Goal: Task Accomplishment & Management: Use online tool/utility

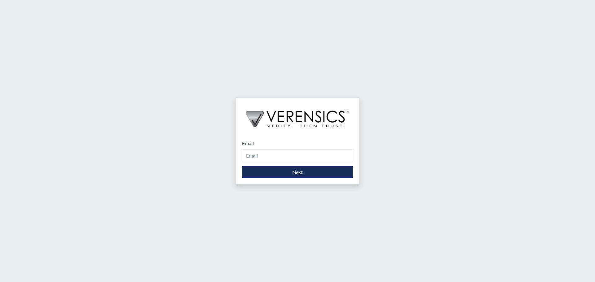
click at [267, 149] on div "Email Please provide your email address." at bounding box center [297, 151] width 111 height 22
click at [270, 154] on input "Email" at bounding box center [297, 156] width 111 height 12
type input "[PERSON_NAME][EMAIL_ADDRESS][DOMAIN_NAME]"
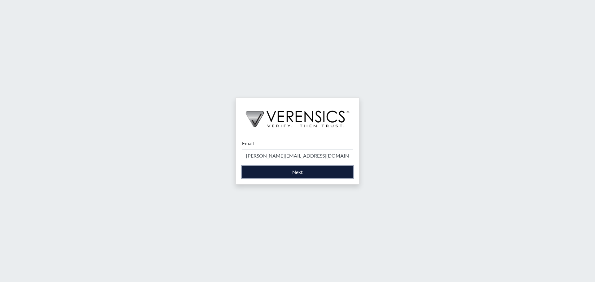
click at [293, 174] on button "Next" at bounding box center [297, 172] width 111 height 12
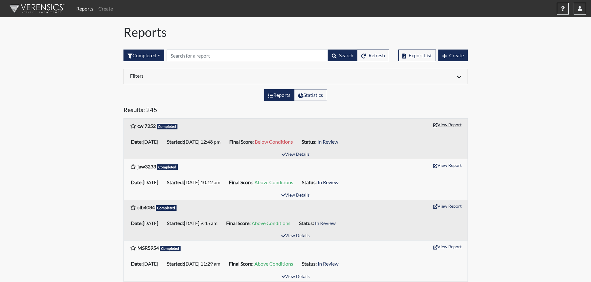
click at [453, 126] on button "View Report" at bounding box center [447, 125] width 34 height 10
click at [582, 10] on button "button" at bounding box center [579, 9] width 12 height 12
click at [530, 83] on link "Sign Out" at bounding box center [518, 78] width 136 height 10
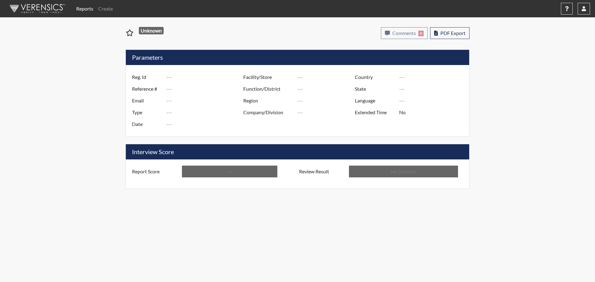
type input "cwl7252"
type input "51395"
type input "---"
type input "Corrections Pre-Employment"
type input "Sep 19, 2025"
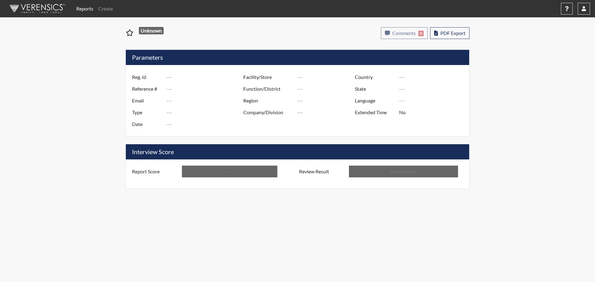
type input "[PERSON_NAME]"
type input "[GEOGRAPHIC_DATA]"
type input "[US_STATE]"
type input "English"
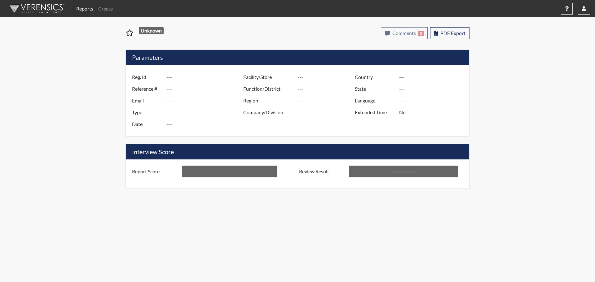
type input "Below Conditions"
type input "In Review"
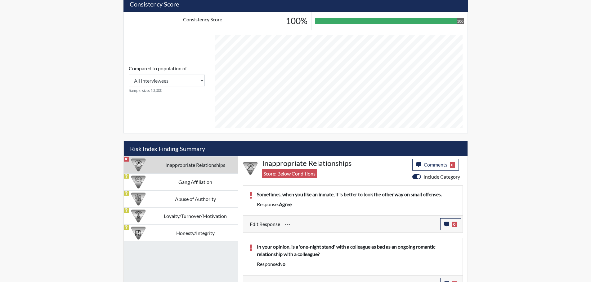
scroll to position [245, 0]
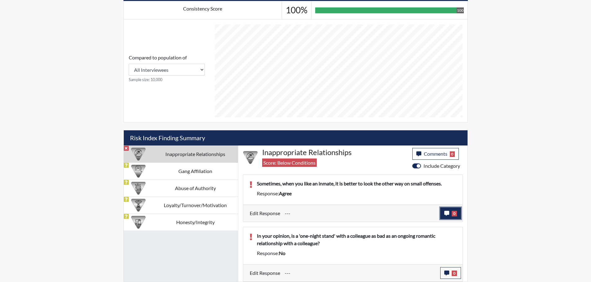
click at [451, 212] on button "0" at bounding box center [450, 214] width 21 height 12
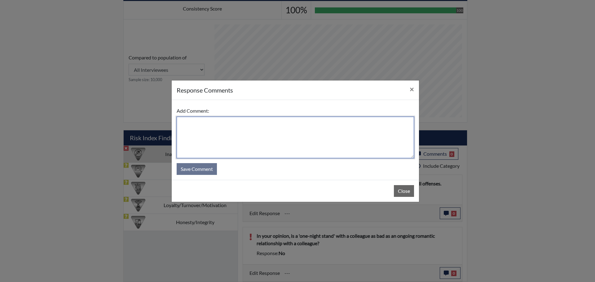
click at [214, 125] on textarea at bounding box center [296, 138] width 238 height 42
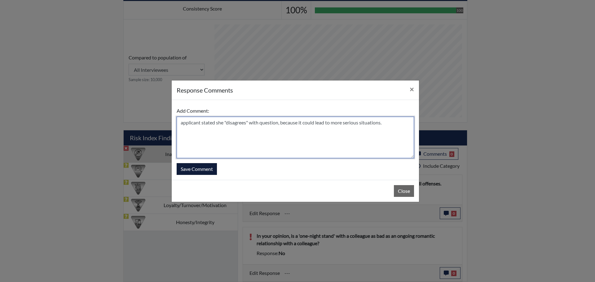
type textarea "applicant stated she "disagrees" with question, because it could lead to more s…"
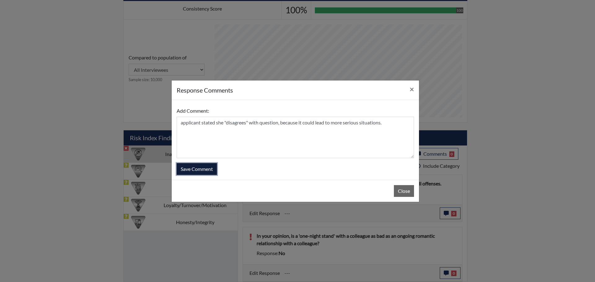
click at [206, 169] on button "Save Comment" at bounding box center [197, 169] width 40 height 12
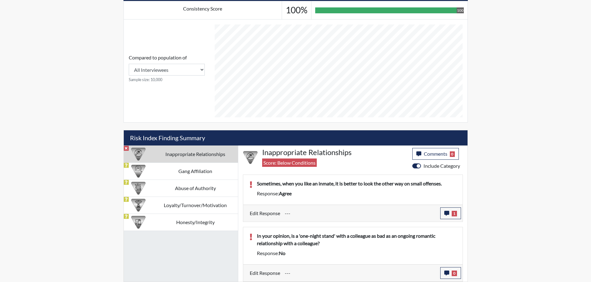
scroll to position [103, 258]
click at [452, 275] on span "0" at bounding box center [453, 274] width 5 height 6
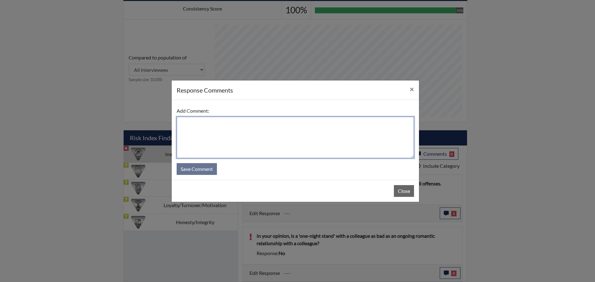
click at [220, 122] on textarea at bounding box center [296, 138] width 238 height 42
click at [254, 122] on textarea "applicant stated she answered thia way because" at bounding box center [296, 138] width 238 height 42
click at [301, 124] on textarea "applicant stated she answered this way because" at bounding box center [296, 138] width 238 height 42
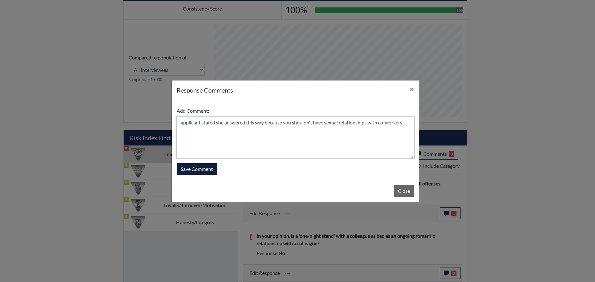
type textarea "applicant stated she answered this way because you shouldn't have sexual relati…"
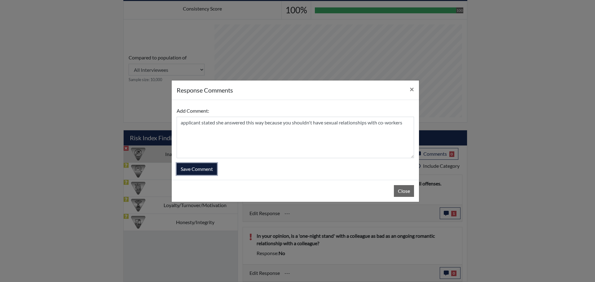
click at [200, 172] on button "Save Comment" at bounding box center [197, 169] width 40 height 12
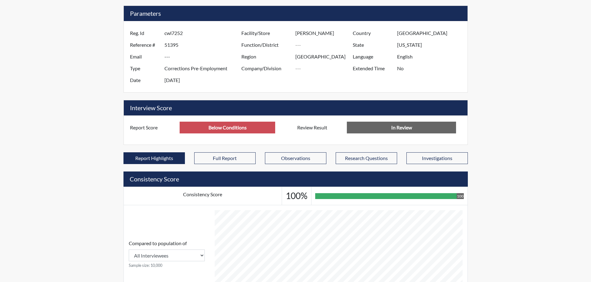
drag, startPoint x: 523, startPoint y: 87, endPoint x: 528, endPoint y: 81, distance: 7.7
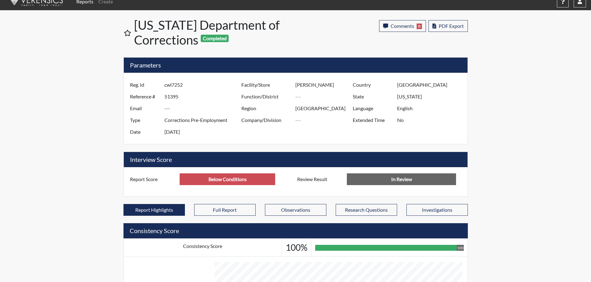
scroll to position [0, 0]
